Goal: Check status: Check status

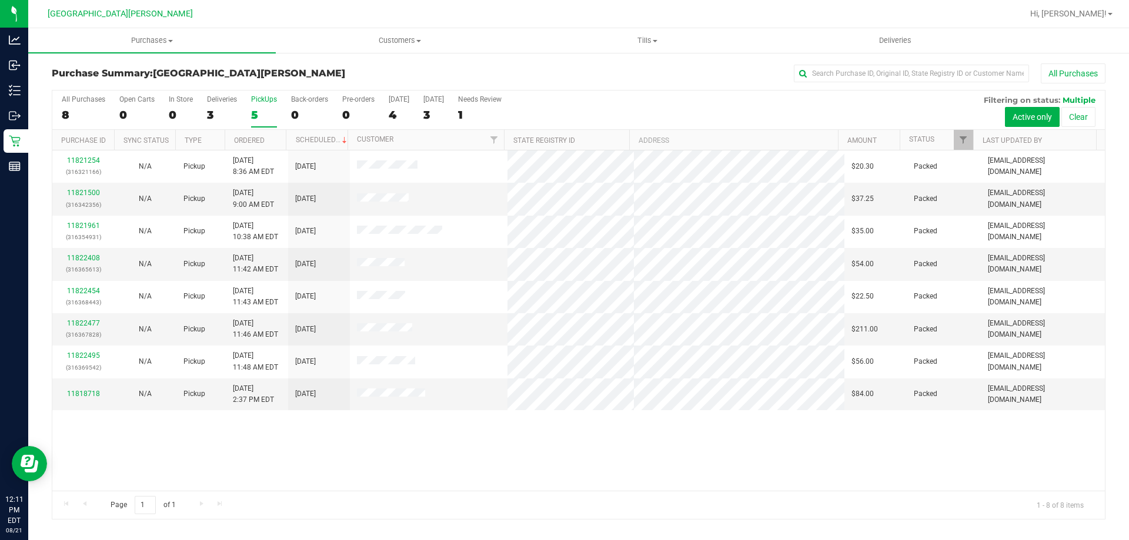
click at [248, 113] on div "All Purchases 8 Open Carts 0 In Store 0 Deliveries 3 PickUps 5 Back-orders 0 Pr…" at bounding box center [578, 110] width 1052 height 39
click at [250, 113] on div "All Purchases 8 Open Carts 0 In Store 0 Deliveries 3 PickUps 5 Back-orders 0 Pr…" at bounding box center [578, 110] width 1052 height 39
click at [255, 111] on div "5" at bounding box center [264, 115] width 26 height 14
click at [0, 0] on input "PickUps 5" at bounding box center [0, 0] width 0 height 0
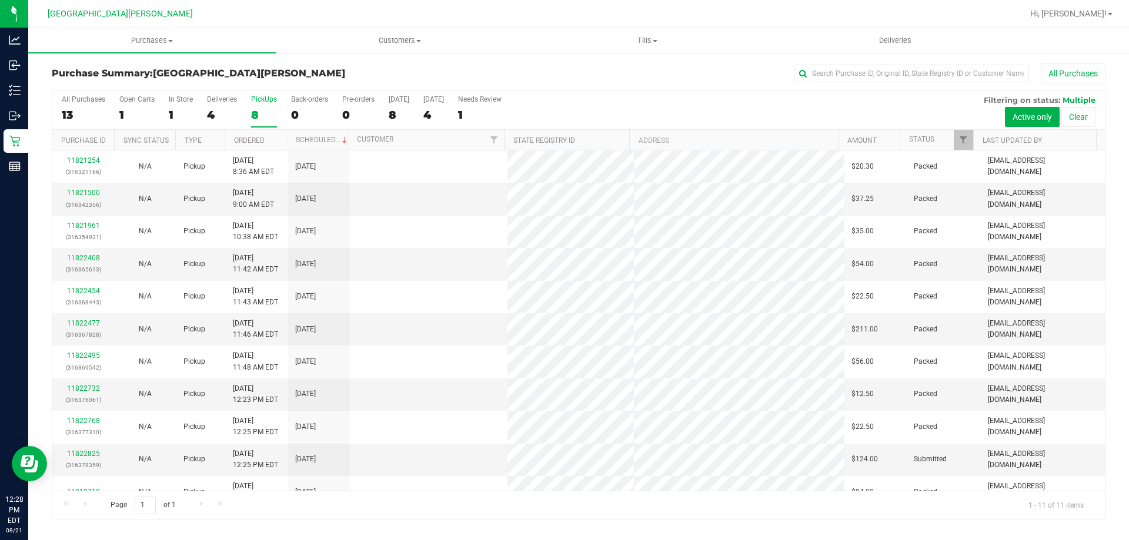
click at [261, 108] on div "8" at bounding box center [264, 115] width 26 height 14
click at [0, 0] on input "PickUps 8" at bounding box center [0, 0] width 0 height 0
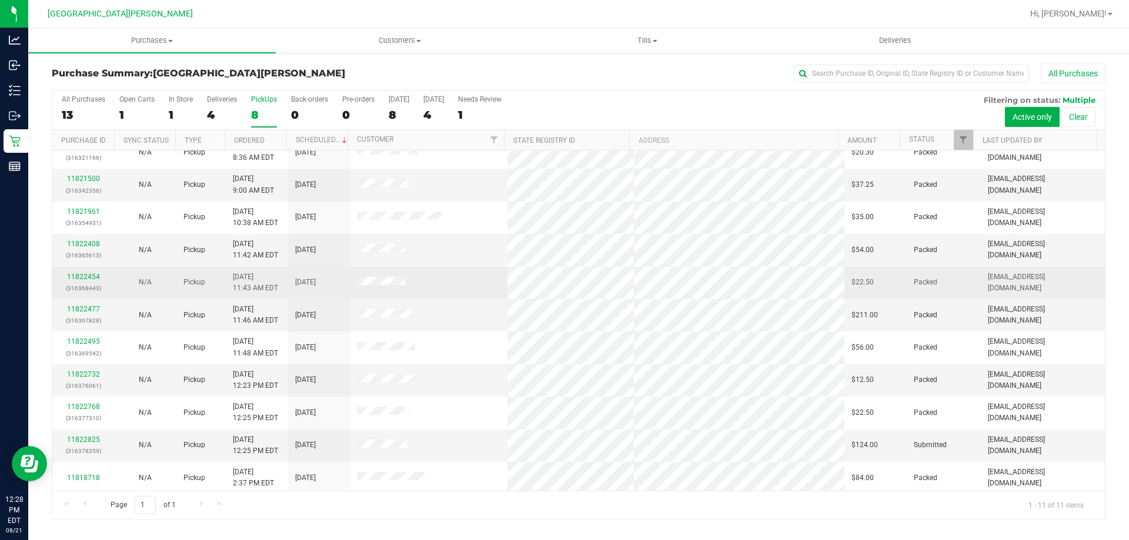
scroll to position [17, 0]
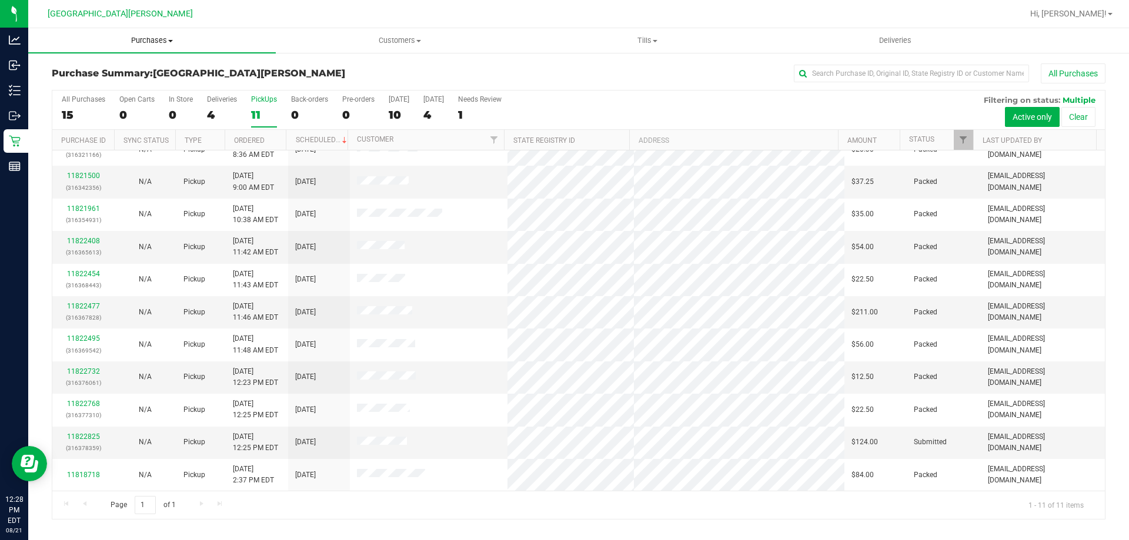
click at [156, 38] on span "Purchases" at bounding box center [152, 40] width 248 height 11
click at [118, 87] on li "Fulfillment" at bounding box center [152, 85] width 248 height 14
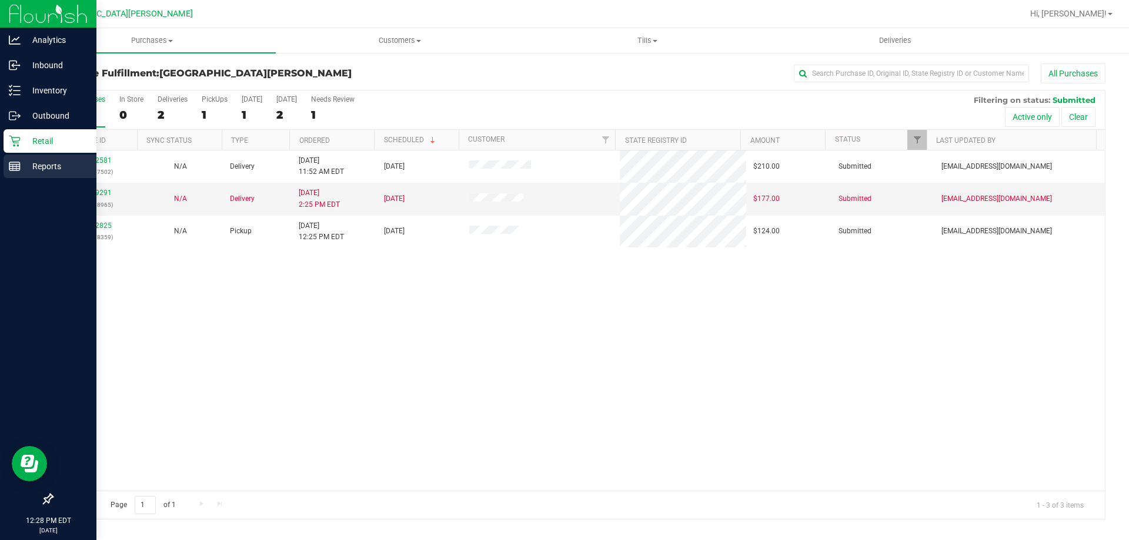
click at [20, 168] on rect at bounding box center [14, 166] width 11 height 8
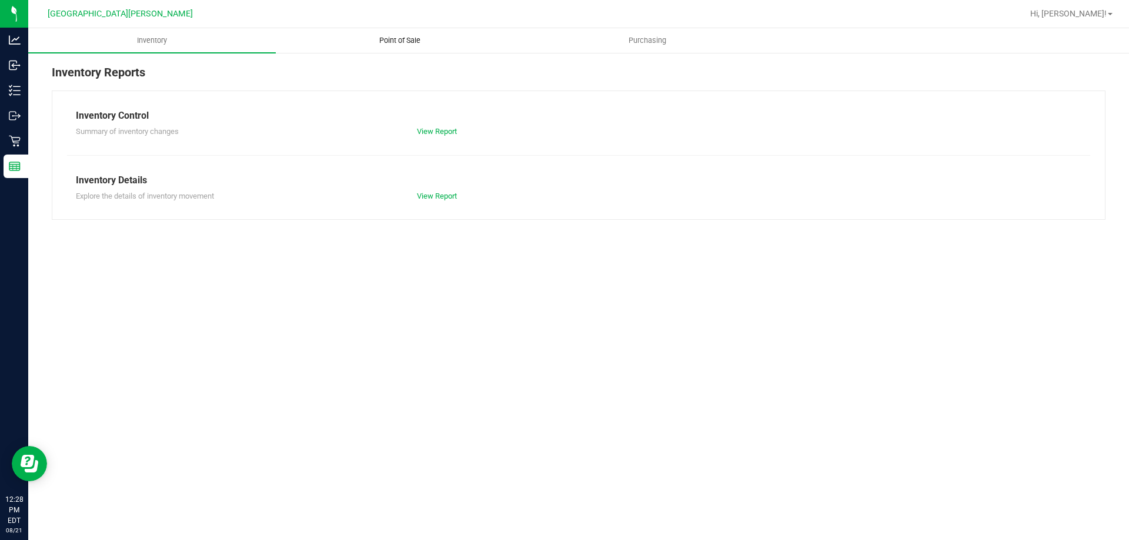
click at [409, 35] on uib-tab-heading "Point of Sale" at bounding box center [399, 41] width 246 height 24
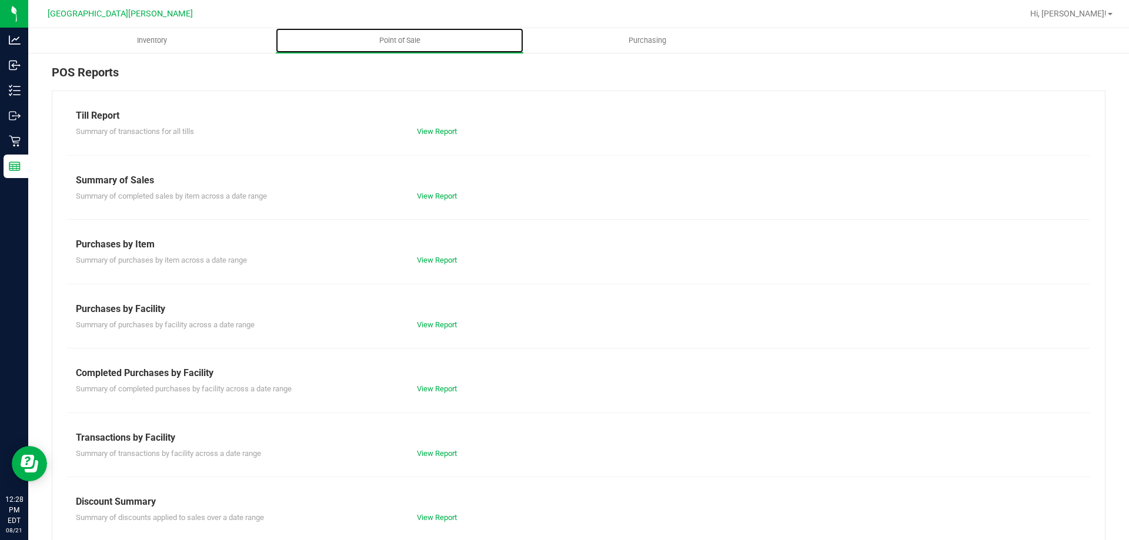
scroll to position [78, 0]
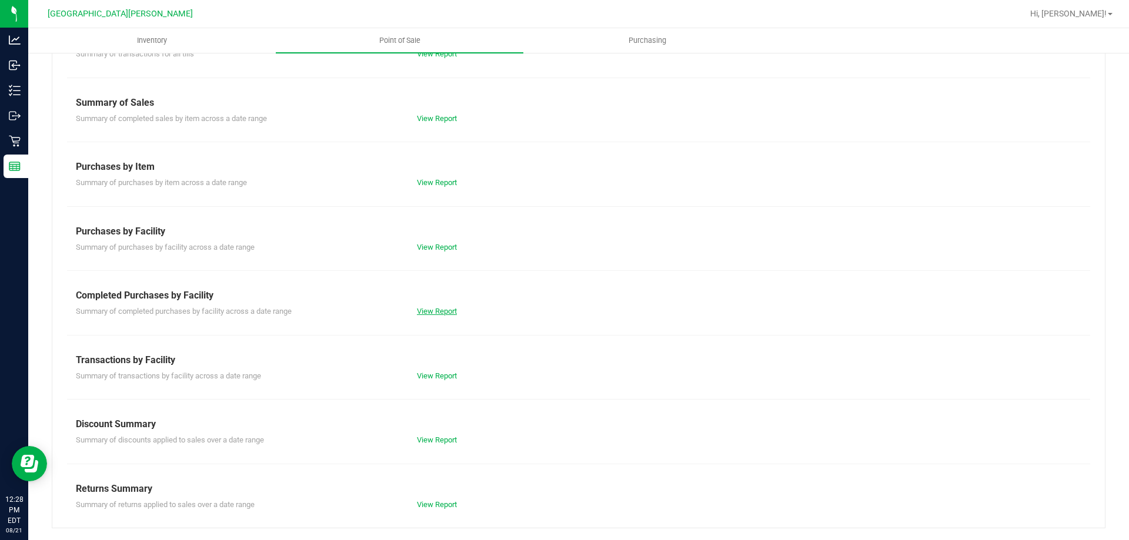
click at [423, 310] on link "View Report" at bounding box center [437, 311] width 40 height 9
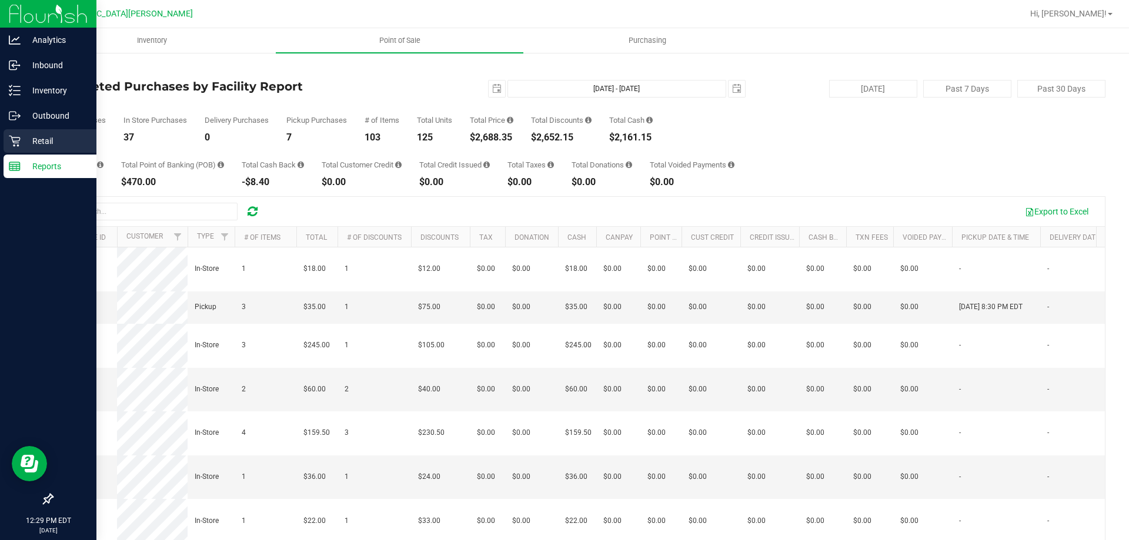
click at [64, 141] on p "Retail" at bounding box center [56, 141] width 71 height 14
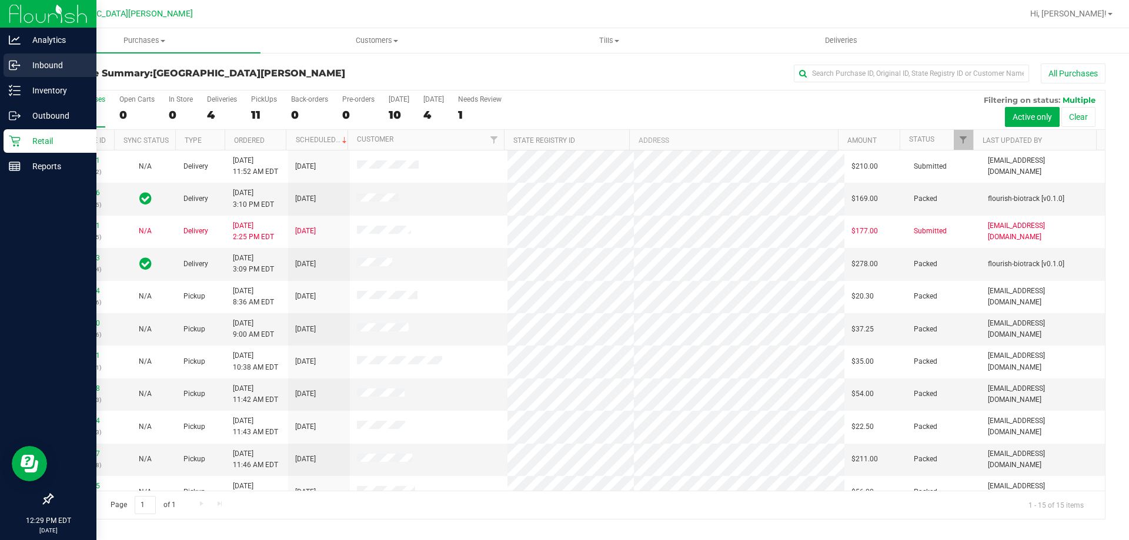
click at [24, 63] on p "Inbound" at bounding box center [56, 65] width 71 height 14
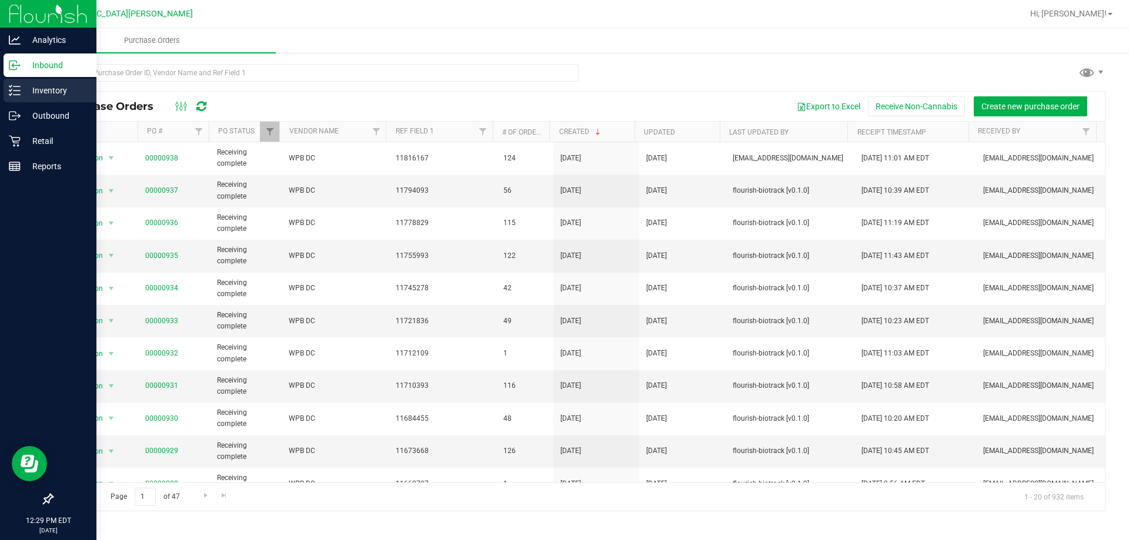
click at [64, 84] on p "Inventory" at bounding box center [56, 90] width 71 height 14
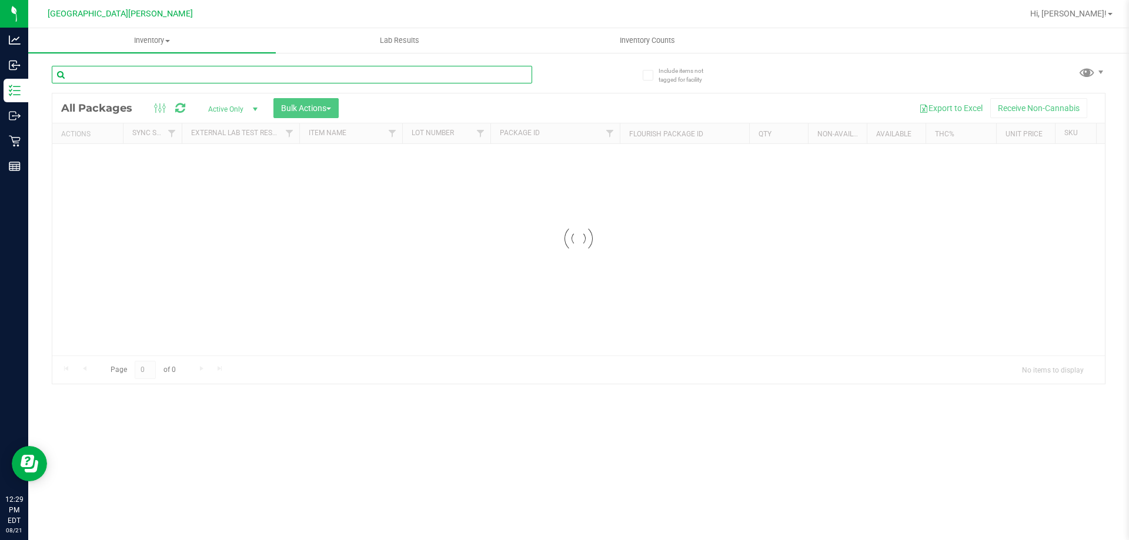
click at [158, 76] on input "text" at bounding box center [292, 75] width 480 height 18
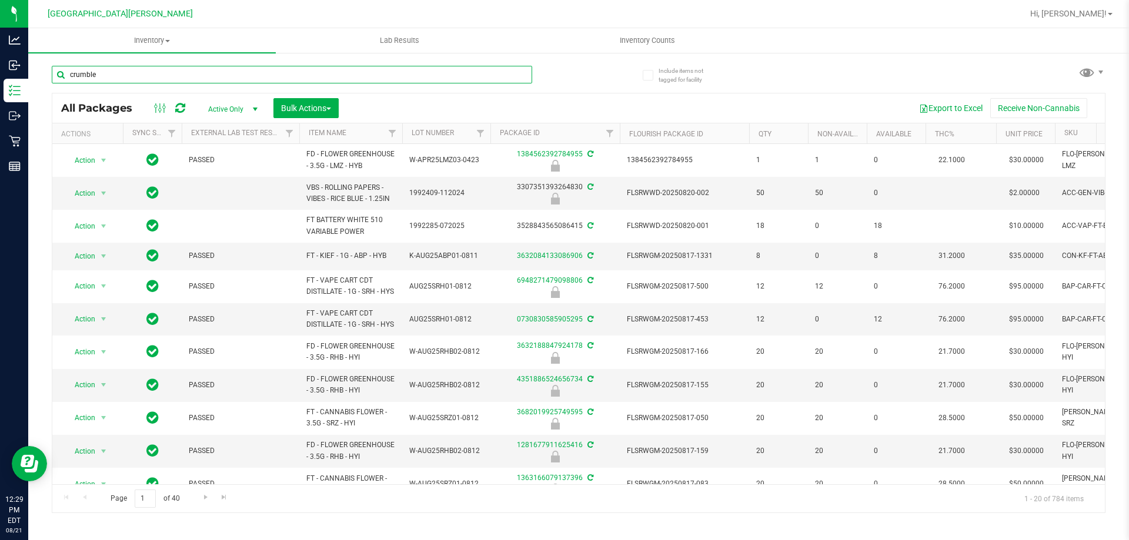
type input "crumble"
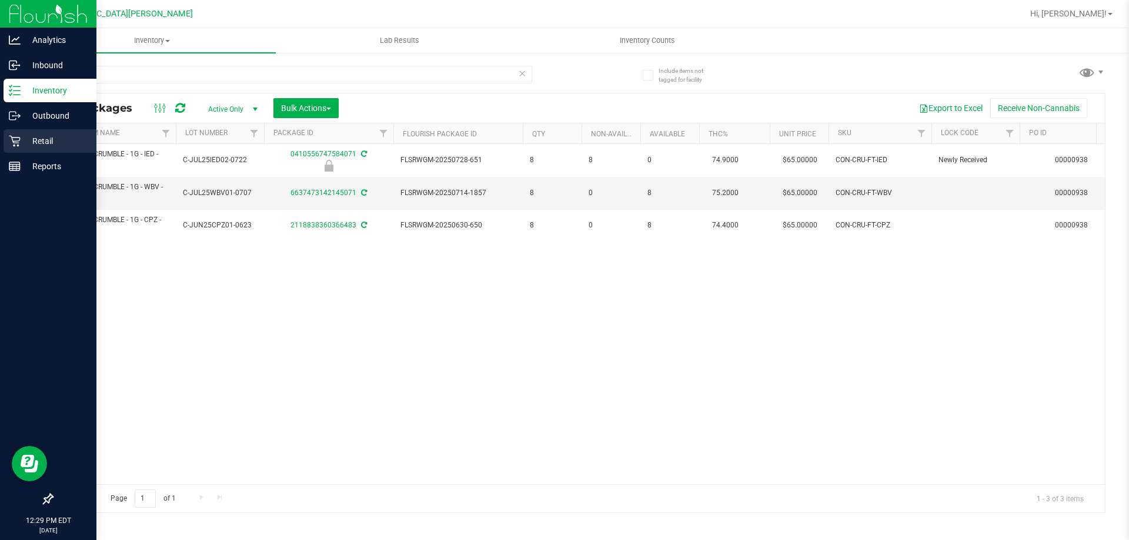
click at [9, 143] on icon at bounding box center [15, 141] width 12 height 12
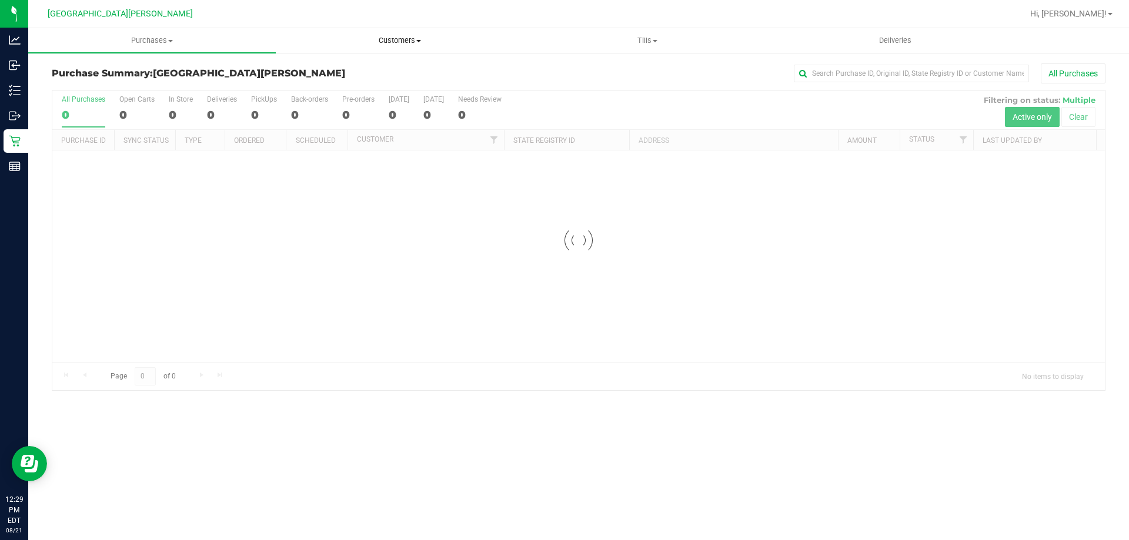
click at [396, 45] on span "Customers" at bounding box center [399, 40] width 246 height 11
click at [313, 68] on span "All customers" at bounding box center [318, 71] width 85 height 10
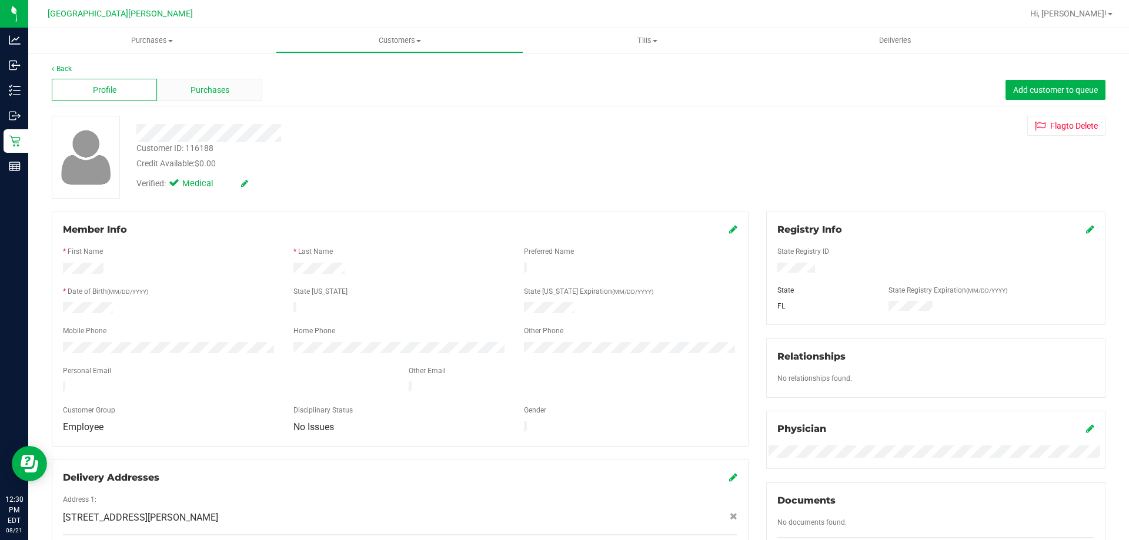
click at [205, 88] on span "Purchases" at bounding box center [210, 90] width 39 height 12
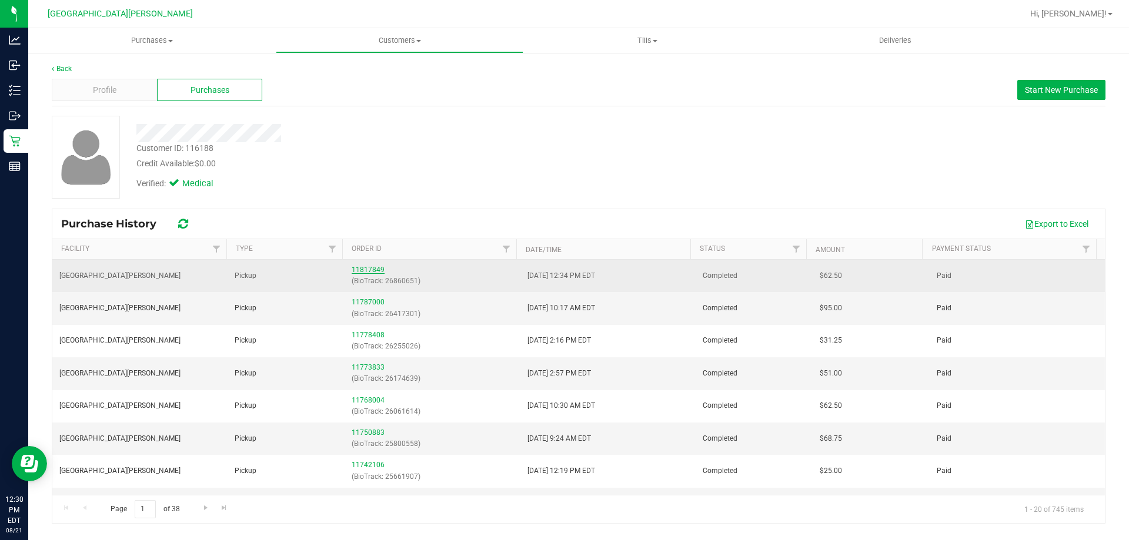
click at [365, 269] on link "11817849" at bounding box center [368, 270] width 33 height 8
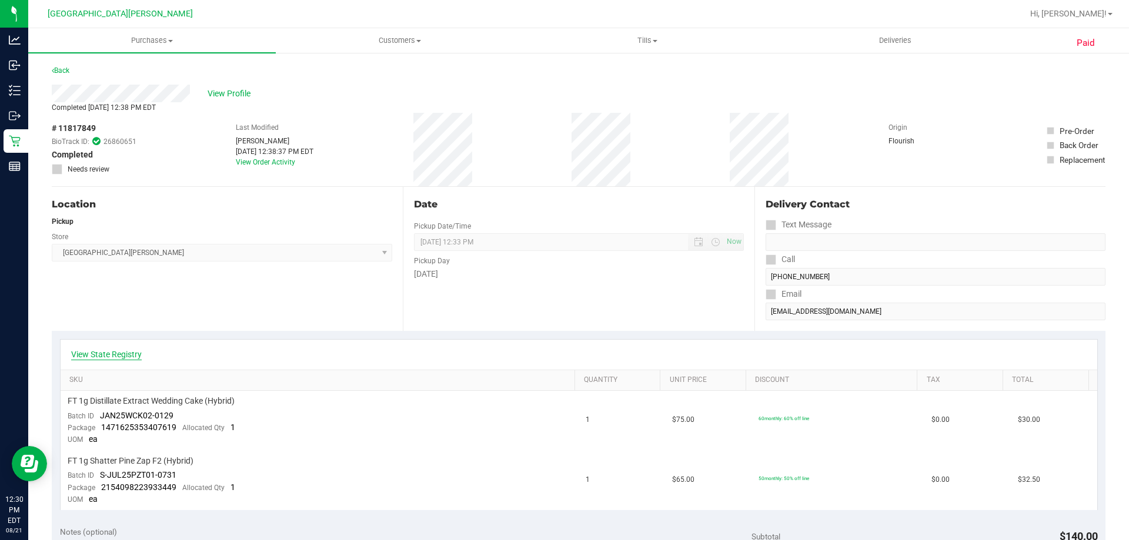
click at [121, 353] on link "View State Registry" at bounding box center [106, 355] width 71 height 12
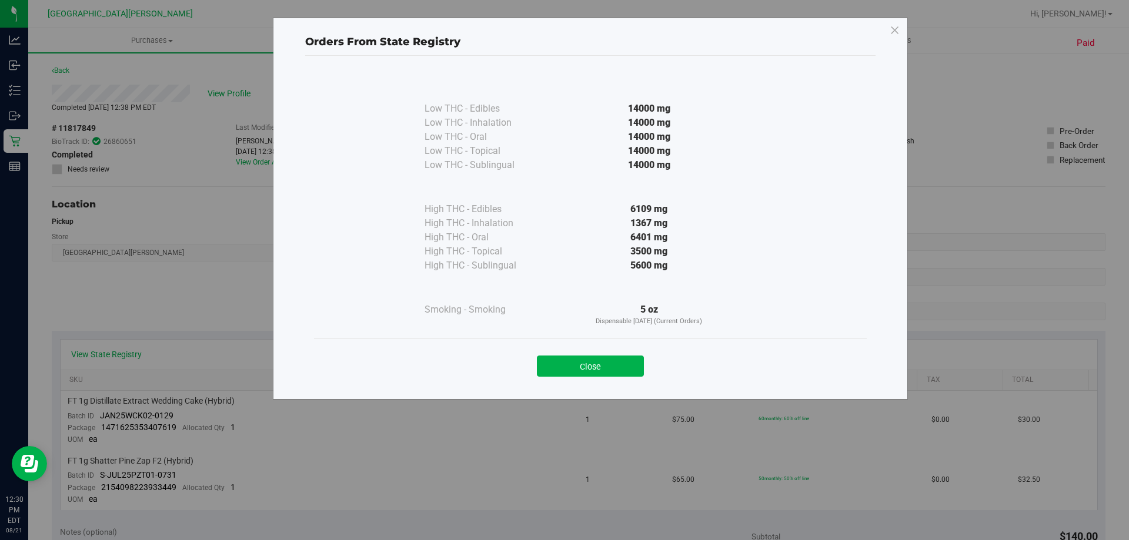
click at [639, 222] on div "1367 mg" at bounding box center [649, 223] width 214 height 14
click at [584, 367] on button "Close" at bounding box center [590, 366] width 107 height 21
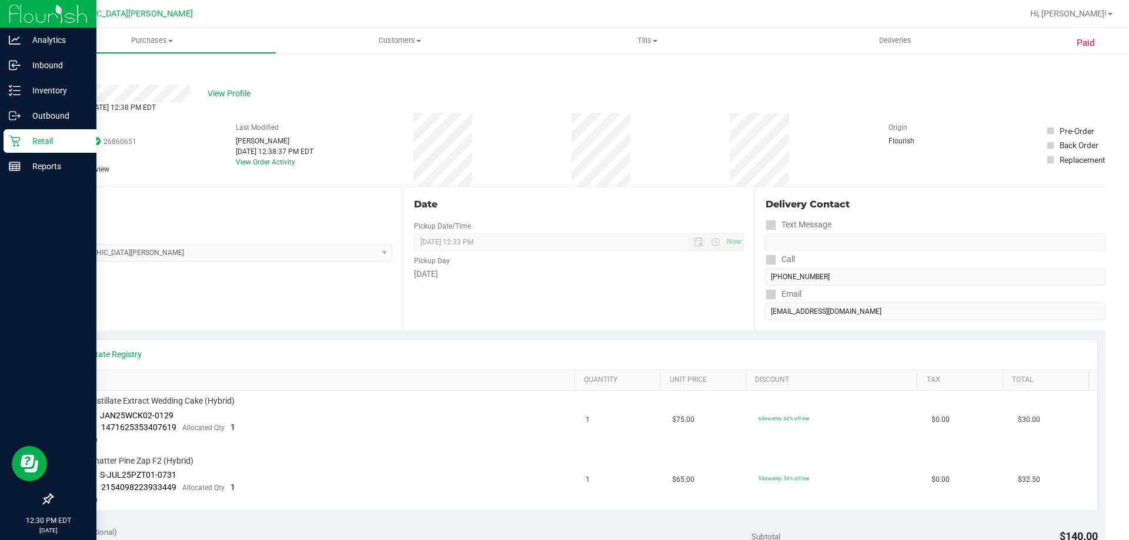
click at [14, 138] on icon at bounding box center [15, 141] width 12 height 12
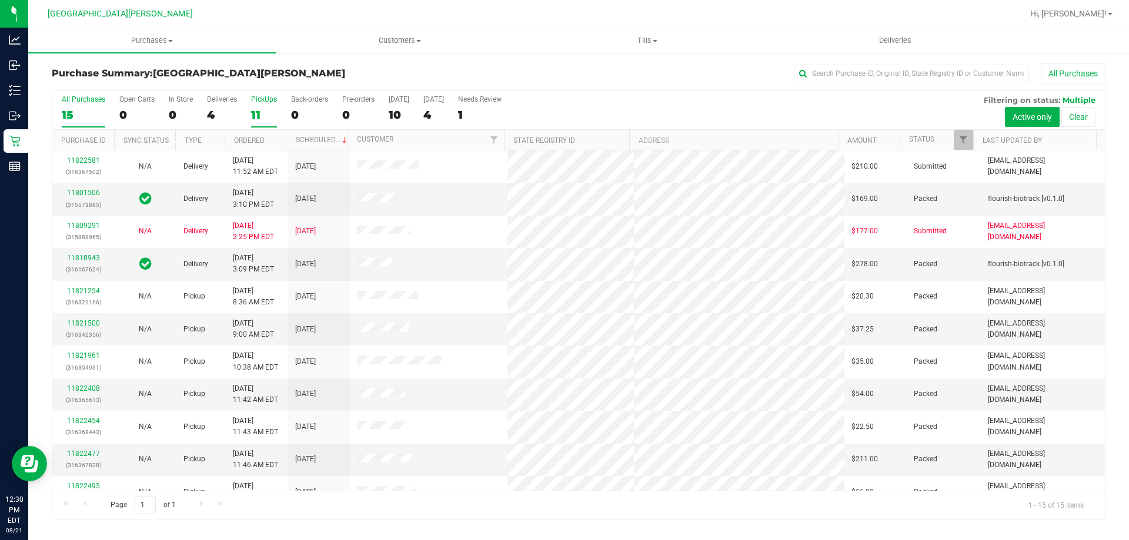
click at [262, 117] on div "11" at bounding box center [264, 115] width 26 height 14
click at [0, 0] on input "PickUps 11" at bounding box center [0, 0] width 0 height 0
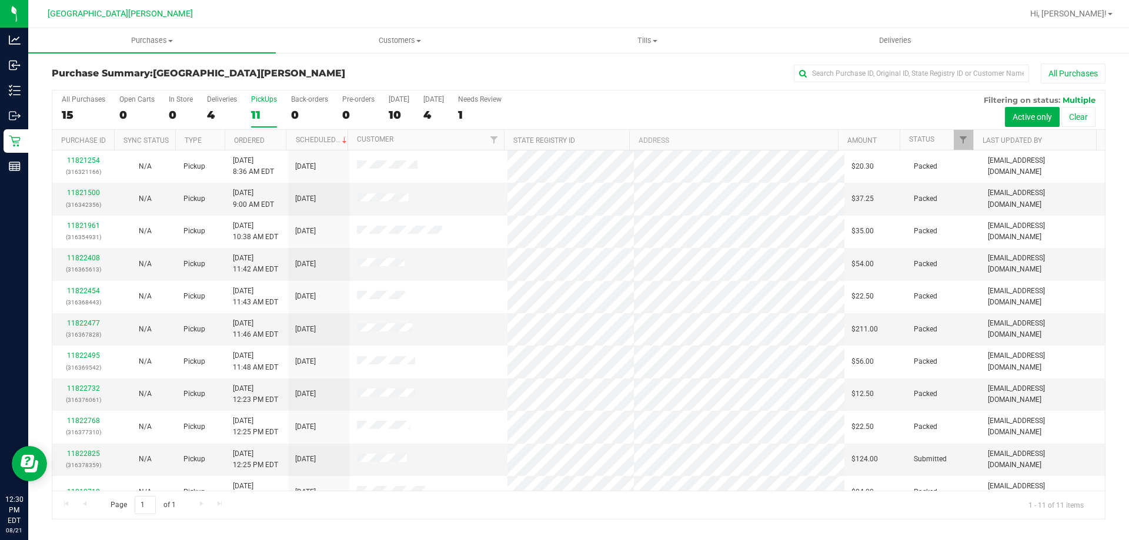
click at [218, 110] on div "4" at bounding box center [222, 115] width 30 height 14
click at [0, 0] on input "Deliveries 4" at bounding box center [0, 0] width 0 height 0
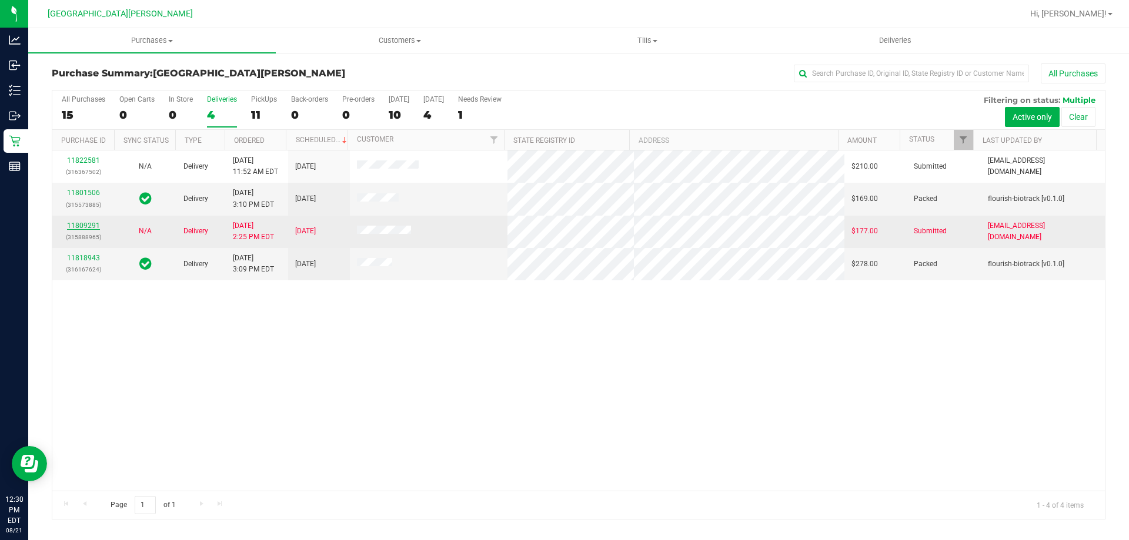
click at [78, 225] on link "11809291" at bounding box center [83, 226] width 33 height 8
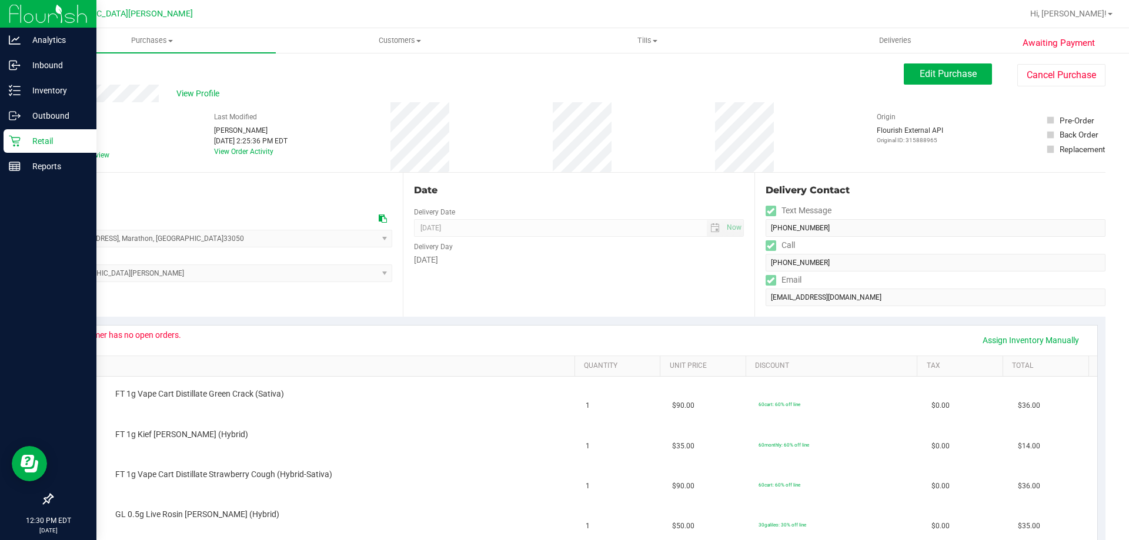
click at [11, 143] on icon at bounding box center [15, 141] width 12 height 12
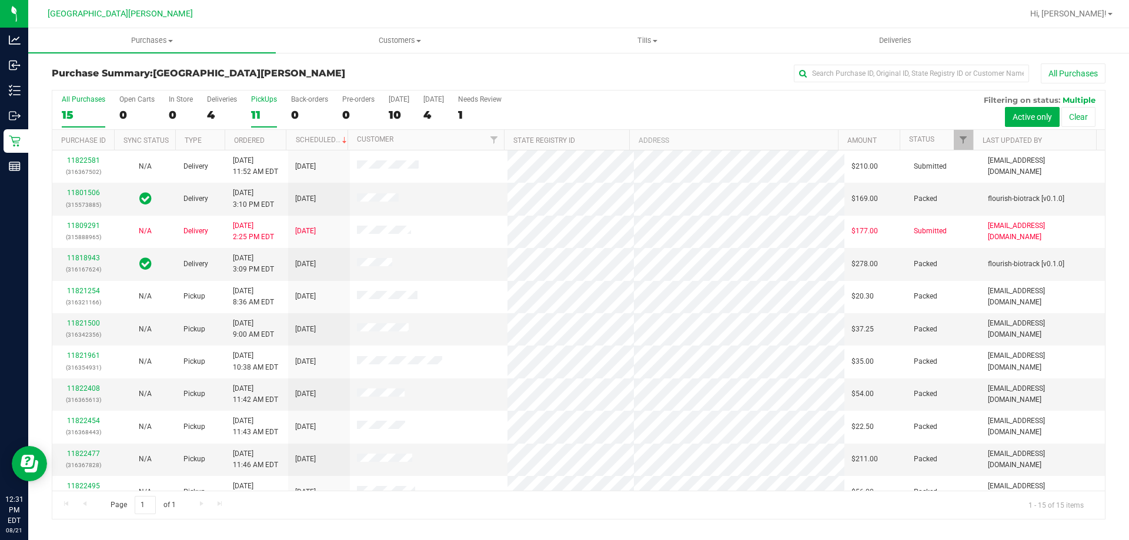
click at [266, 113] on div "11" at bounding box center [264, 115] width 26 height 14
click at [0, 0] on input "PickUps 11" at bounding box center [0, 0] width 0 height 0
